Goal: Task Accomplishment & Management: Complete application form

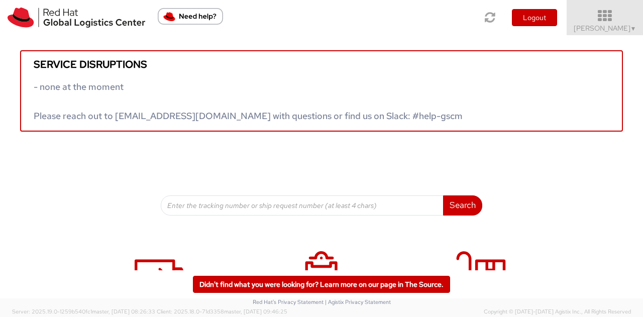
click at [614, 18] on icon at bounding box center [605, 16] width 88 height 14
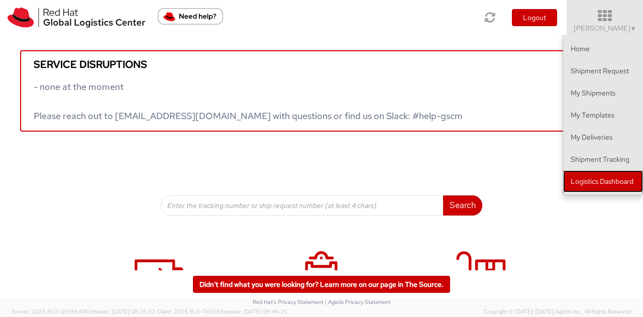
click at [600, 180] on link "Logistics Dashboard" at bounding box center [603, 181] width 80 height 22
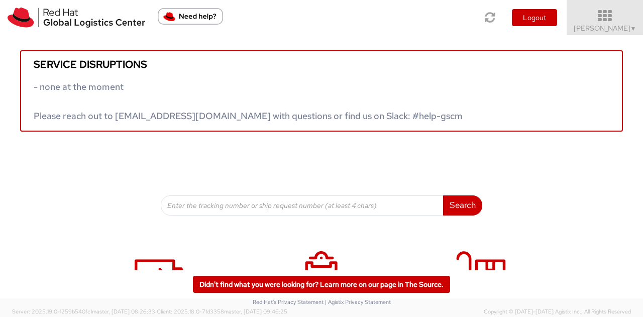
click at [621, 21] on icon at bounding box center [605, 16] width 88 height 14
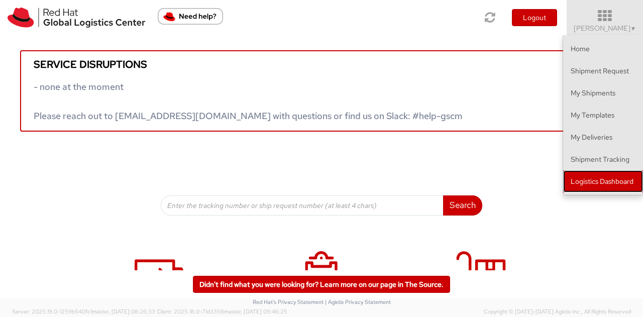
click at [621, 177] on link "Logistics Dashboard" at bounding box center [603, 181] width 80 height 22
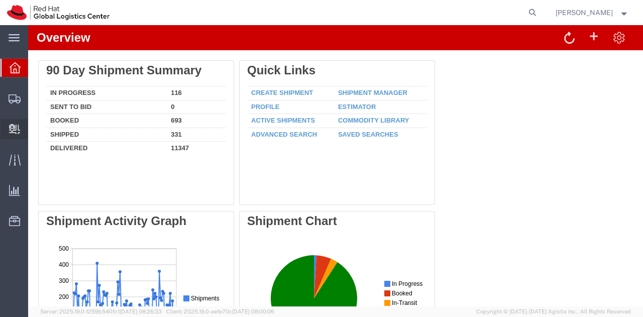
click at [15, 127] on icon at bounding box center [14, 129] width 11 height 10
click at [0, 0] on span "Create Delivery" at bounding box center [0, 0] width 0 height 0
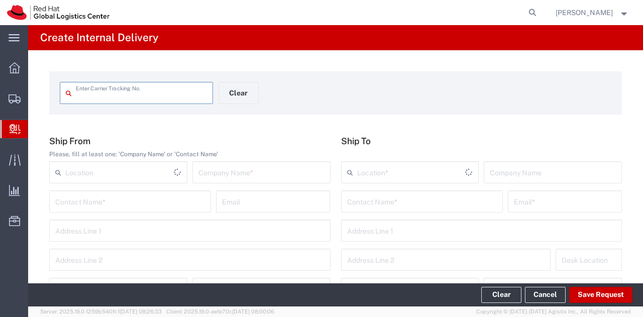
click at [103, 96] on input "text" at bounding box center [141, 92] width 131 height 18
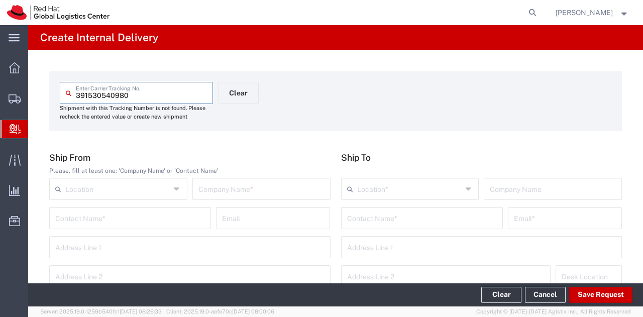
click at [91, 95] on input "391530540980" at bounding box center [141, 92] width 131 height 18
click at [108, 96] on input "391530540980" at bounding box center [141, 92] width 131 height 18
click at [137, 95] on input "391530540980" at bounding box center [141, 92] width 131 height 18
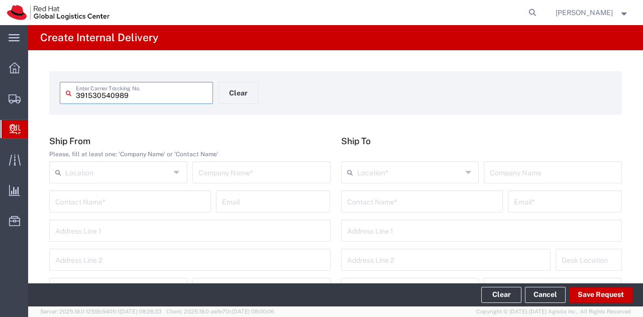
type input "391530540989"
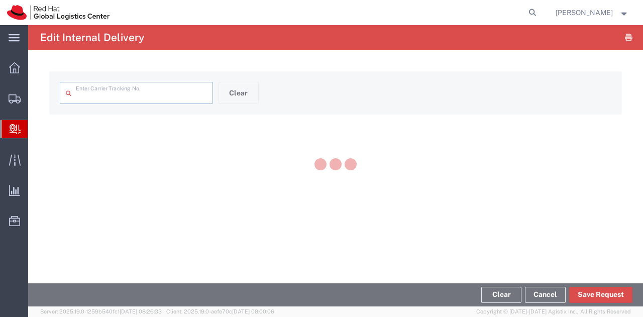
type input "391530540989"
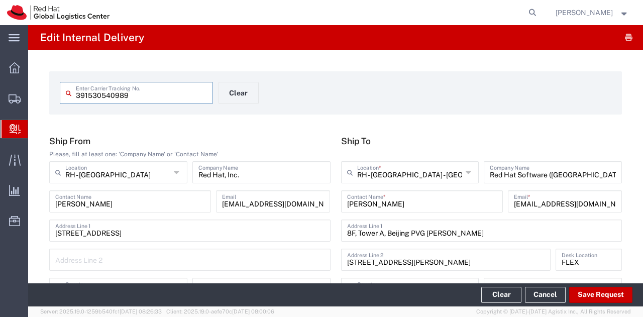
type input "Envelope"
type input "North Carolina"
type input "International Priority EOD"
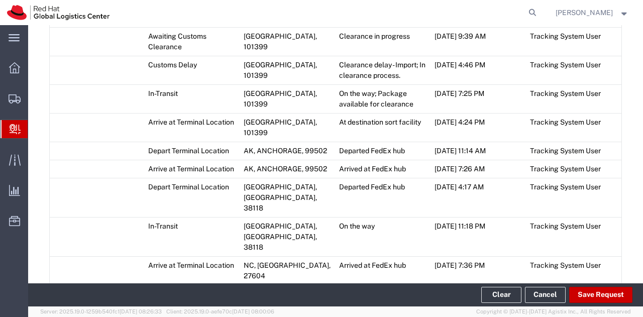
scroll to position [859, 0]
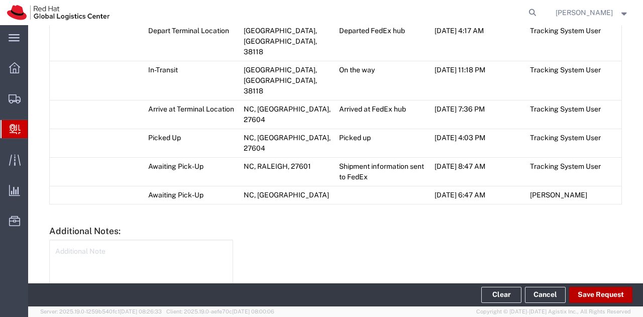
click at [599, 292] on button "Save Request" at bounding box center [600, 295] width 63 height 16
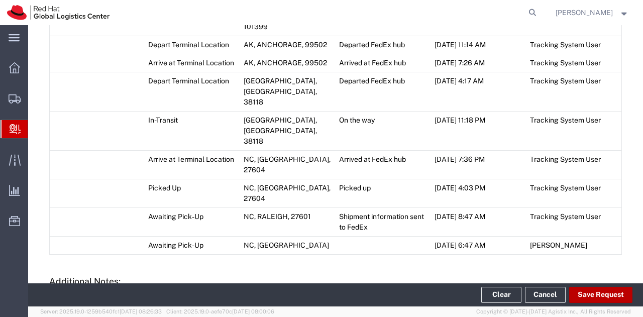
scroll to position [825, 0]
click at [585, 291] on button "Save Request" at bounding box center [600, 295] width 63 height 16
click at [593, 293] on button "Save Request" at bounding box center [600, 295] width 63 height 16
click at [608, 293] on button "Save Request" at bounding box center [600, 295] width 63 height 16
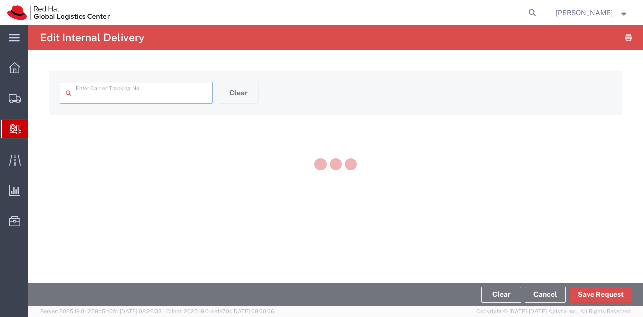
type input "391530540989"
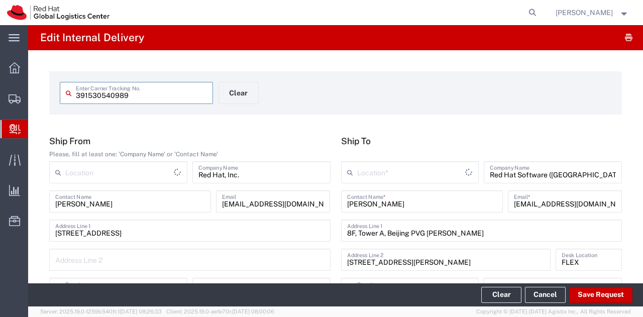
type input "Envelope"
type input "[US_STATE]"
type input "FedEx Express"
type input "International Priority EOD"
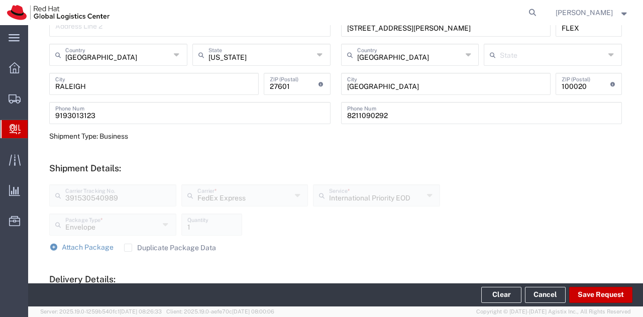
scroll to position [251, 0]
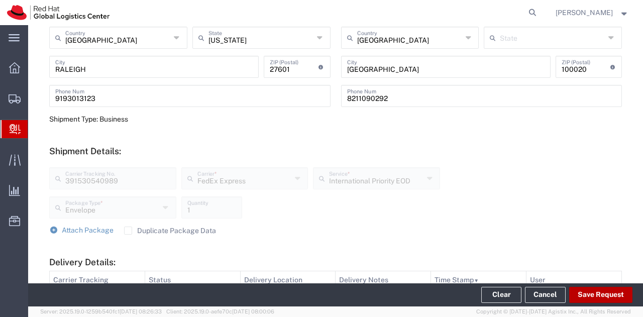
click at [601, 295] on button "Save Request" at bounding box center [600, 295] width 63 height 16
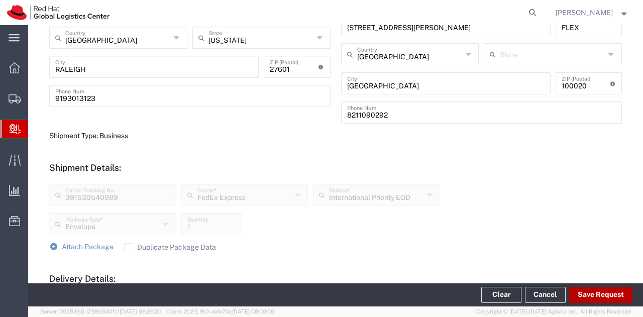
type input "RH - Raleigh"
type input "RH - Beijing - Parkview Green"
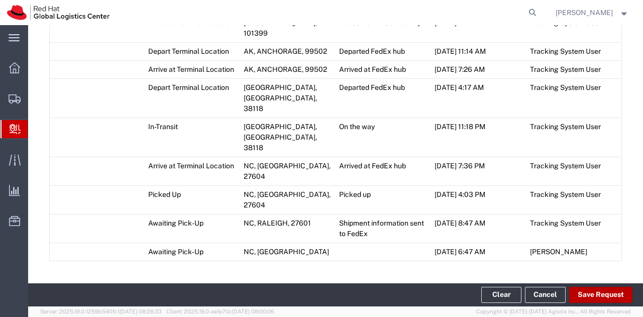
scroll to position [875, 0]
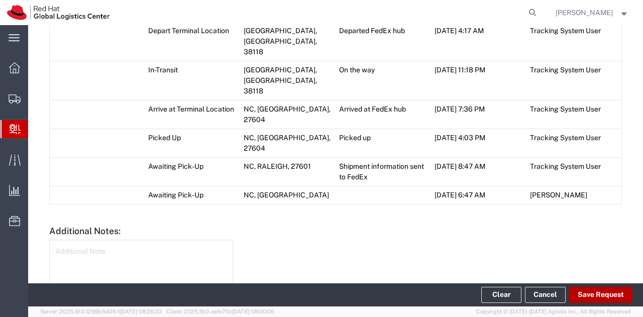
click at [595, 292] on button "Save Request" at bounding box center [600, 295] width 63 height 16
click at [588, 292] on button "Save Request" at bounding box center [600, 295] width 63 height 16
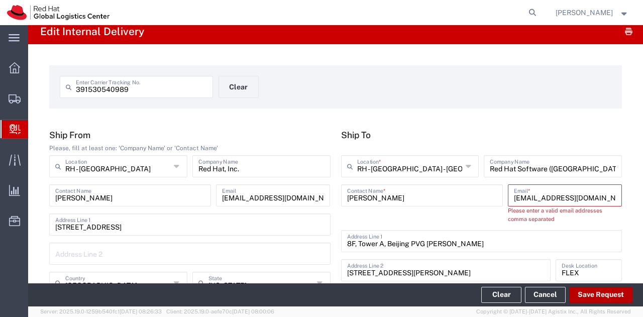
scroll to position [0, 0]
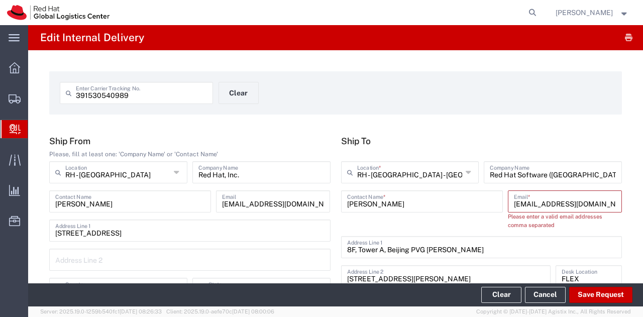
click at [579, 202] on input "yuexwang@redhat.com, bj-gws@redhat.com" at bounding box center [565, 201] width 102 height 18
drag, startPoint x: 583, startPoint y: 204, endPoint x: 621, endPoint y: 203, distance: 38.2
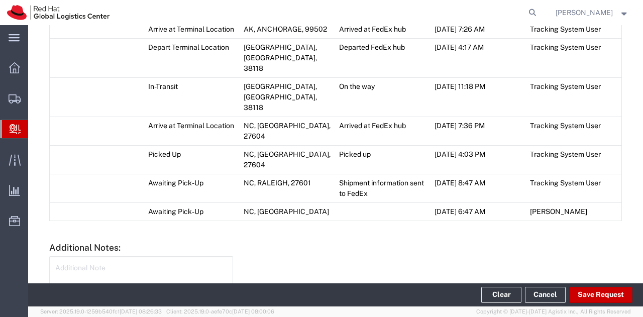
scroll to position [853, 0]
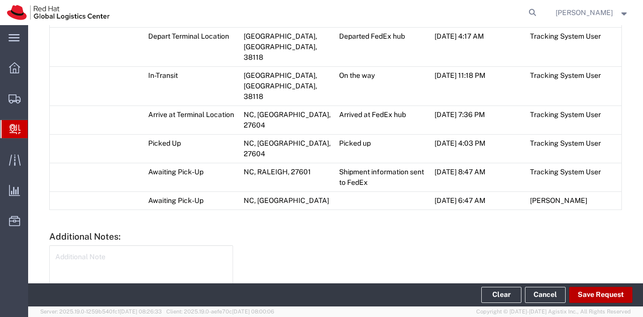
type input "yuexwang@redhat.com"
click at [598, 292] on button "Save Request" at bounding box center [600, 295] width 63 height 16
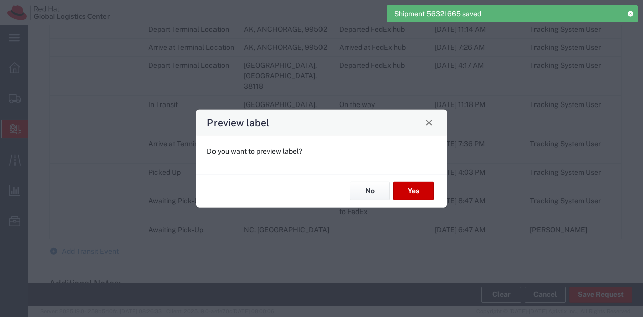
type input "Envelope"
type input "International Priority EOD"
click at [370, 191] on button "No" at bounding box center [369, 191] width 40 height 19
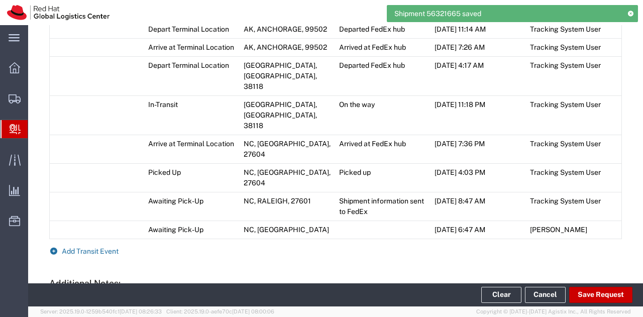
click at [53, 247] on icon at bounding box center [53, 250] width 9 height 7
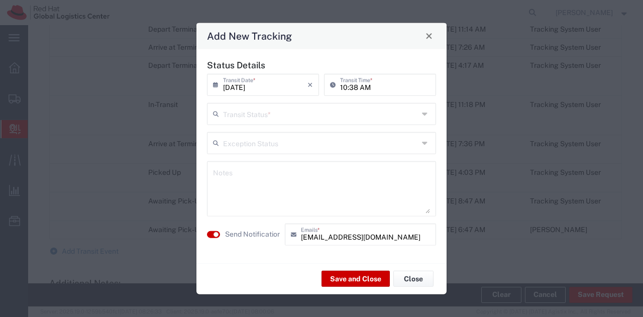
click at [267, 112] on input "text" at bounding box center [320, 113] width 195 height 18
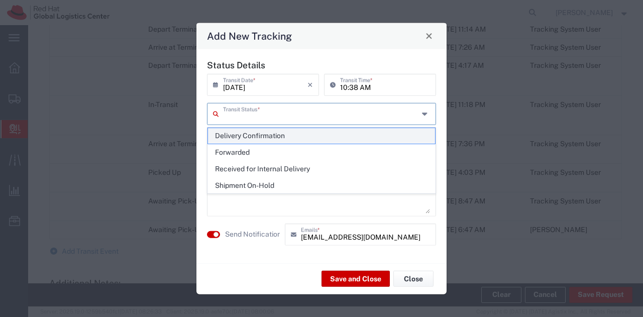
click at [251, 132] on span "Delivery Confirmation" at bounding box center [321, 136] width 227 height 16
type input "Delivery Confirmation"
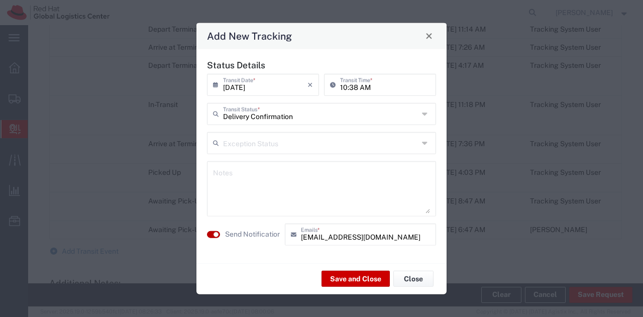
click at [208, 232] on button "button" at bounding box center [213, 233] width 13 height 7
click at [356, 279] on button "Save and Close" at bounding box center [355, 279] width 68 height 16
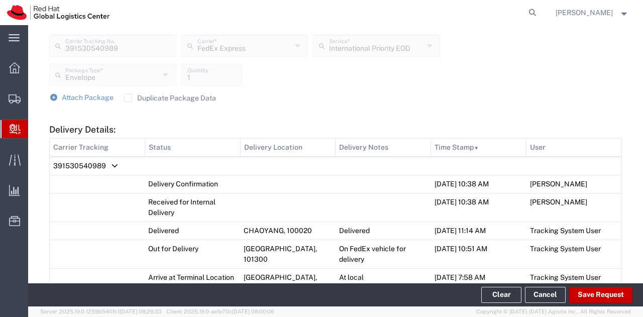
scroll to position [369, 0]
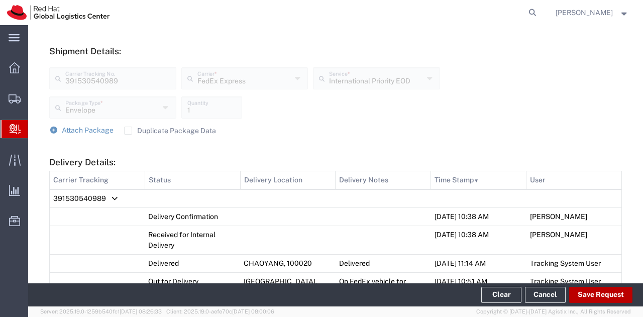
click at [604, 297] on button "Save Request" at bounding box center [600, 295] width 63 height 16
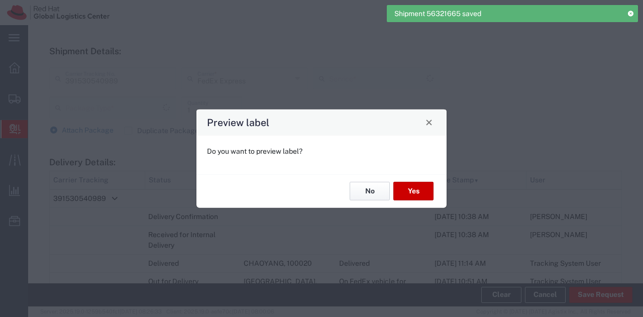
type input "Envelope"
type input "International Priority EOD"
click at [364, 188] on button "No" at bounding box center [369, 191] width 40 height 19
